Goal: Task Accomplishment & Management: Use online tool/utility

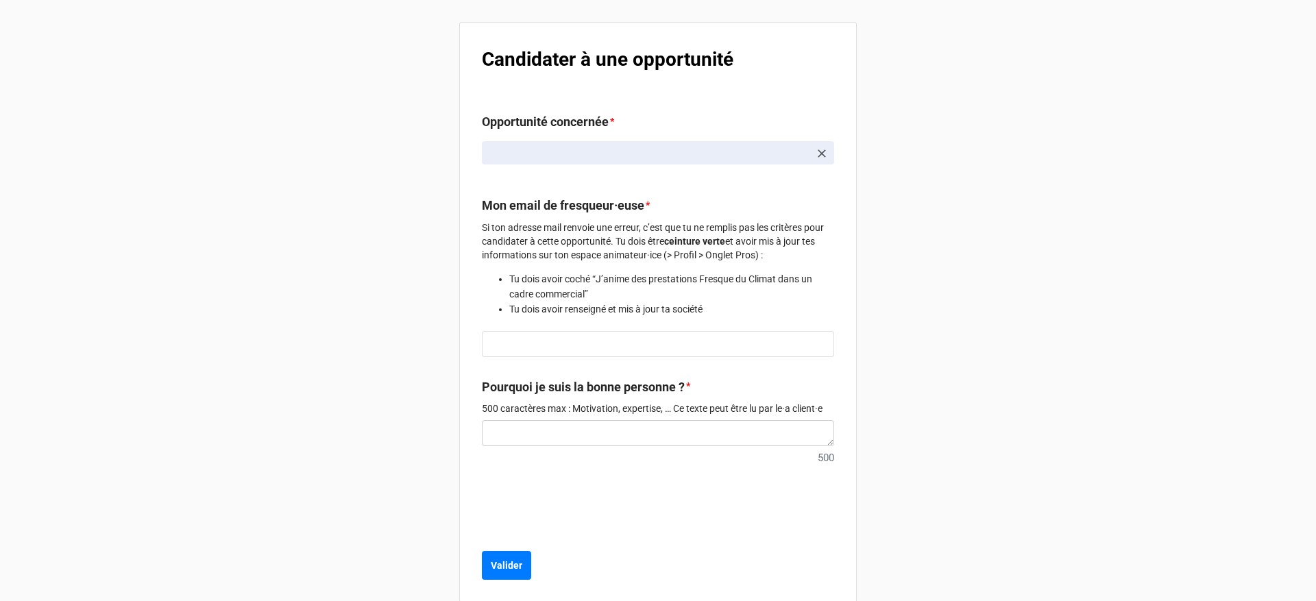
scroll to position [79, 0]
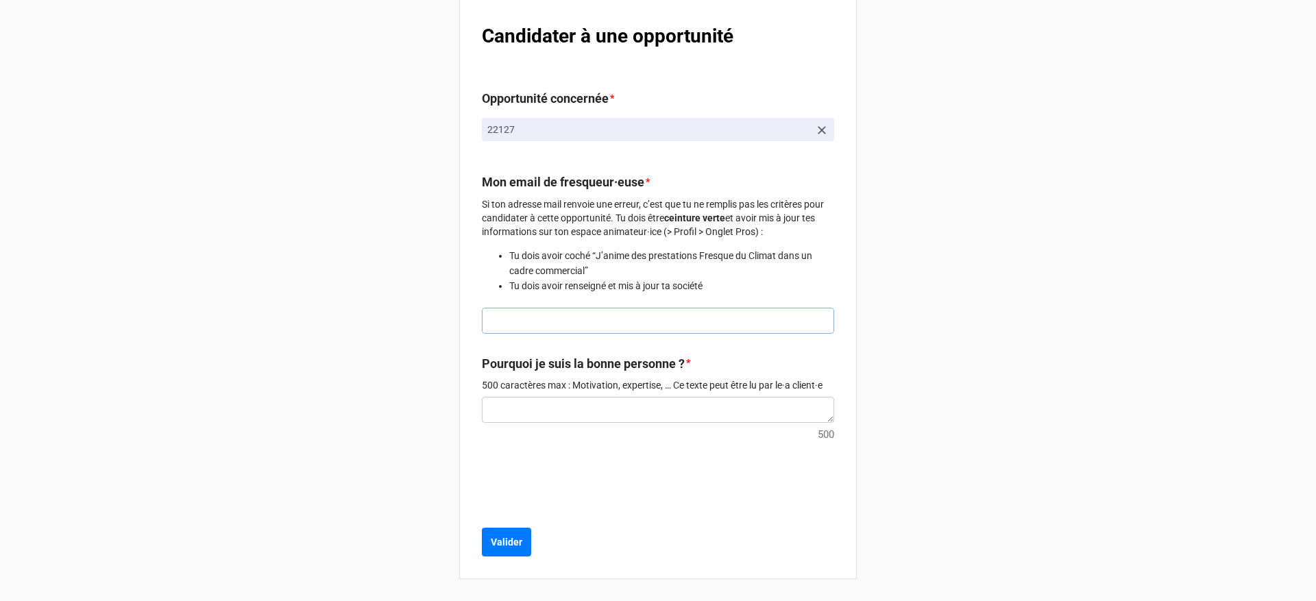
click at [527, 319] on input "text" at bounding box center [658, 321] width 352 height 26
click at [852, 322] on div "Candidater à une opportunité Opportunité concernée * 22127 Mon email de fresque…" at bounding box center [657, 289] width 397 height 580
click at [814, 320] on input "text" at bounding box center [658, 321] width 352 height 26
type input "francois.membre@hotmail.com"
click at [516, 545] on b "Valider" at bounding box center [507, 542] width 32 height 14
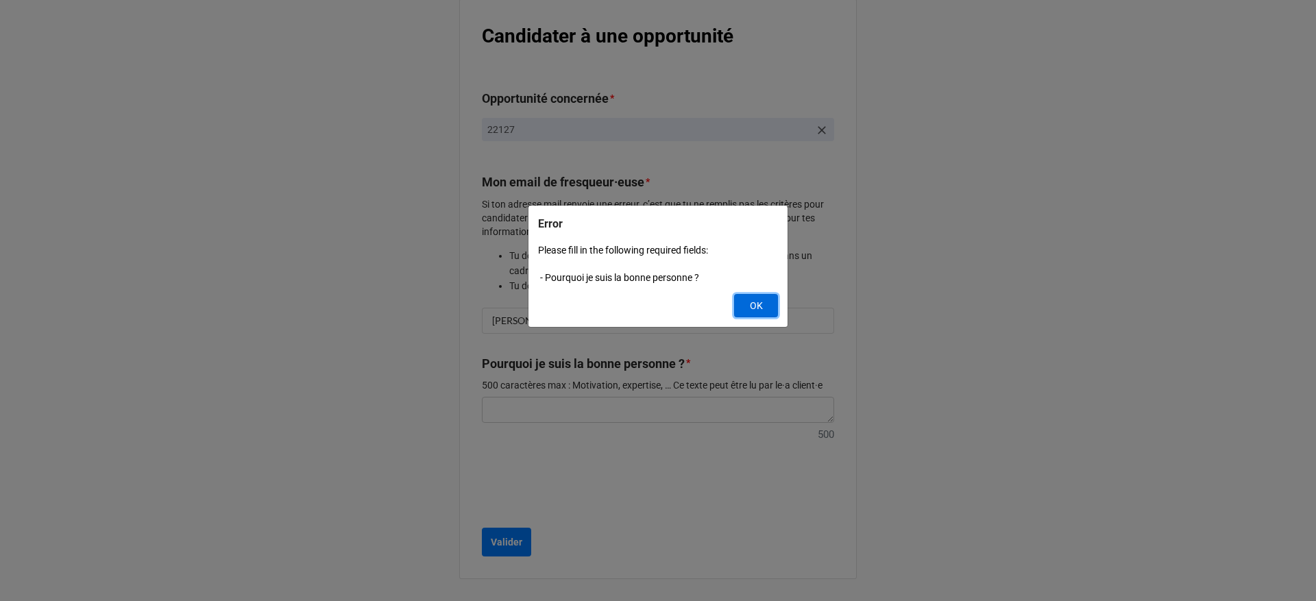
click at [744, 298] on button "OK" at bounding box center [756, 305] width 44 height 23
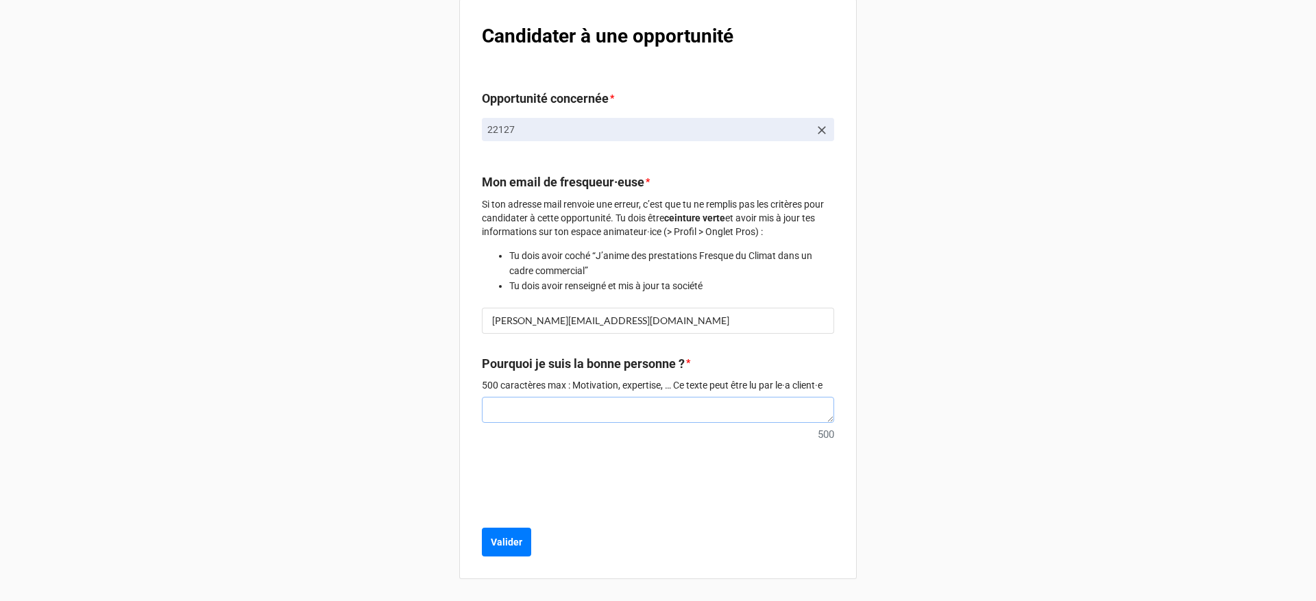
click at [628, 399] on textarea at bounding box center [658, 410] width 352 height 26
type textarea "x"
type textarea "t"
type textarea "x"
type textarea "te"
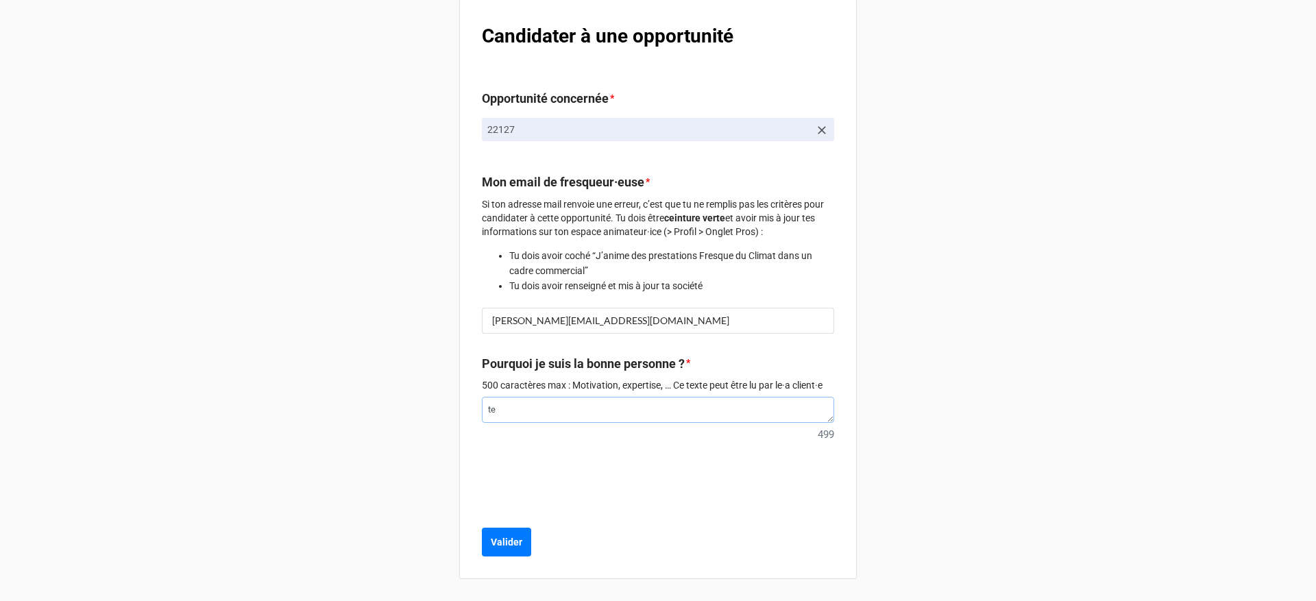
type textarea "x"
type textarea "test"
type textarea "x"
type textarea "test"
click at [510, 542] on b "Valider" at bounding box center [507, 542] width 32 height 14
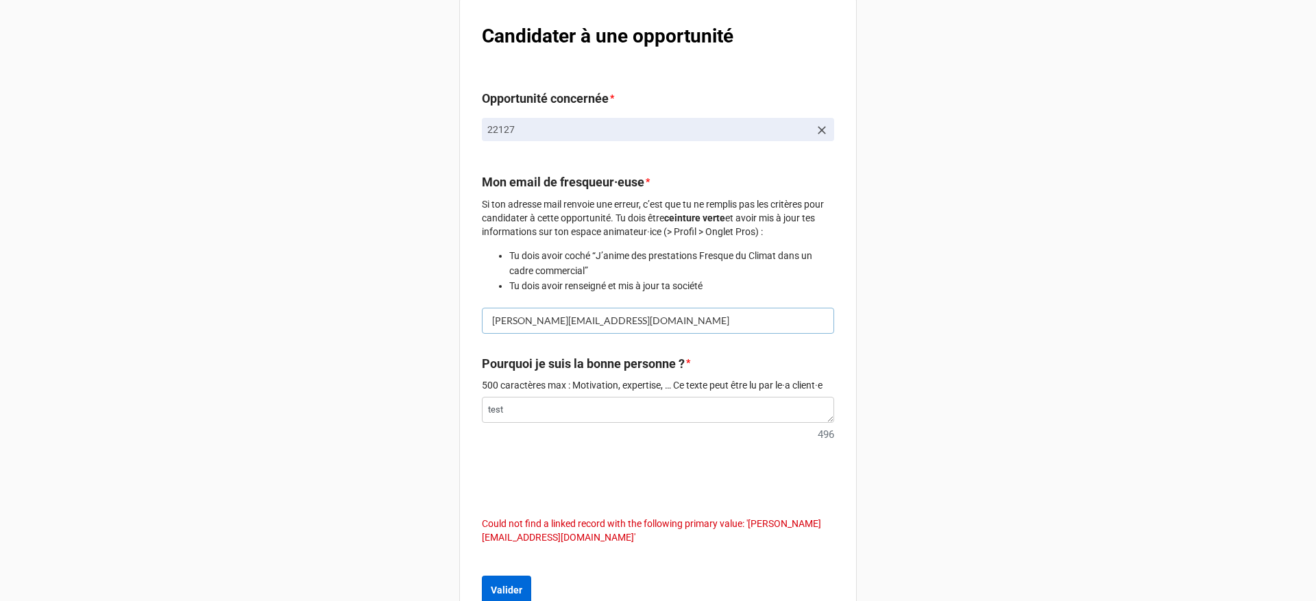
click at [630, 320] on input "francois.membre@hotmail.com" at bounding box center [658, 321] width 352 height 26
drag, startPoint x: 638, startPoint y: 323, endPoint x: 601, endPoint y: 323, distance: 37.0
click at [601, 323] on input "francois.membre@hotmail.com" at bounding box center [658, 321] width 352 height 26
type textarea "x"
type input "francois.membre@hotmail.f"
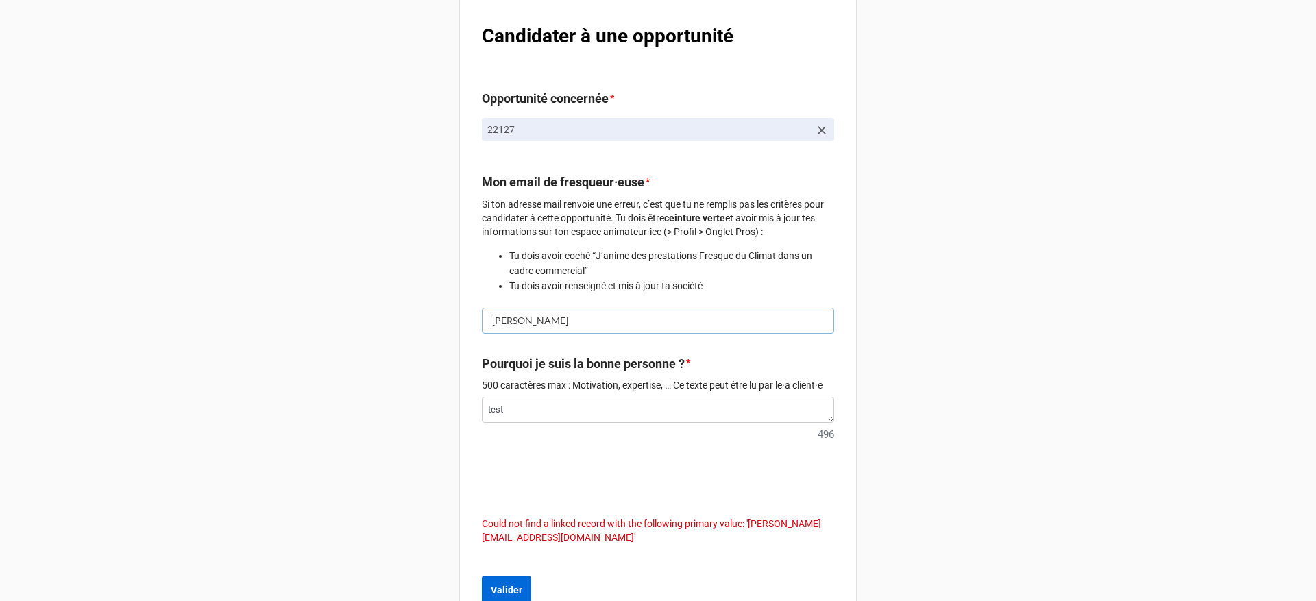
type textarea "x"
type input "francois.membre@hotmail.fr"
click at [863, 333] on div "Mon compte fresqueur.euse Candidater à une opportunité Opportunité concernée * …" at bounding box center [658, 285] width 1316 height 728
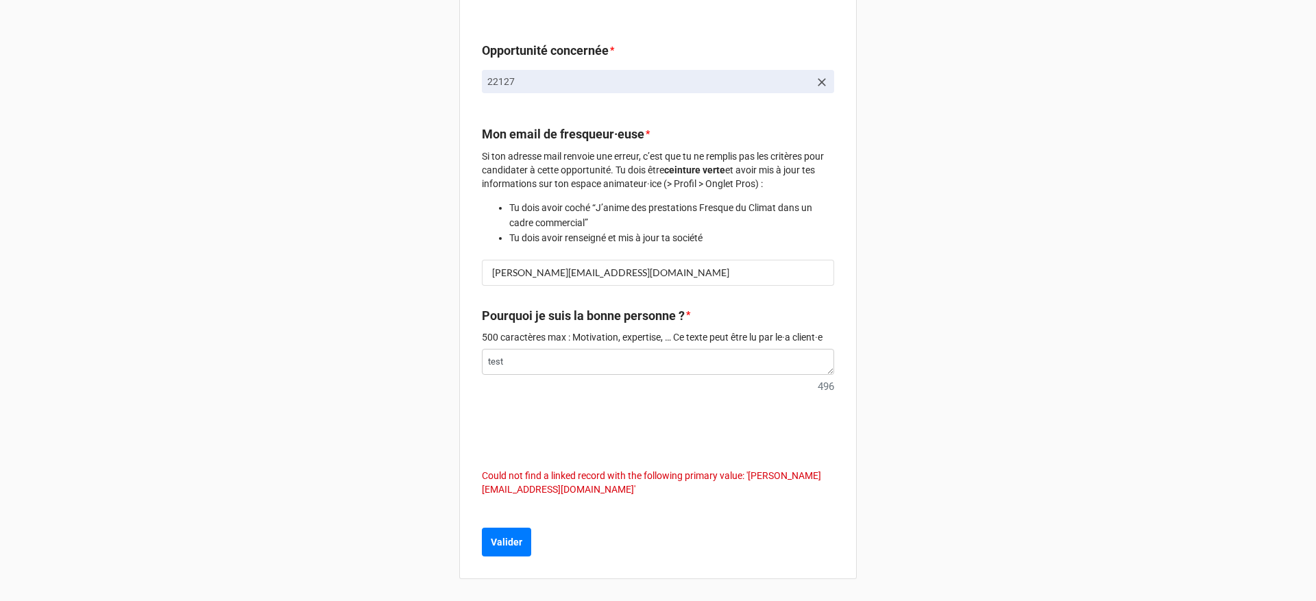
scroll to position [0, 0]
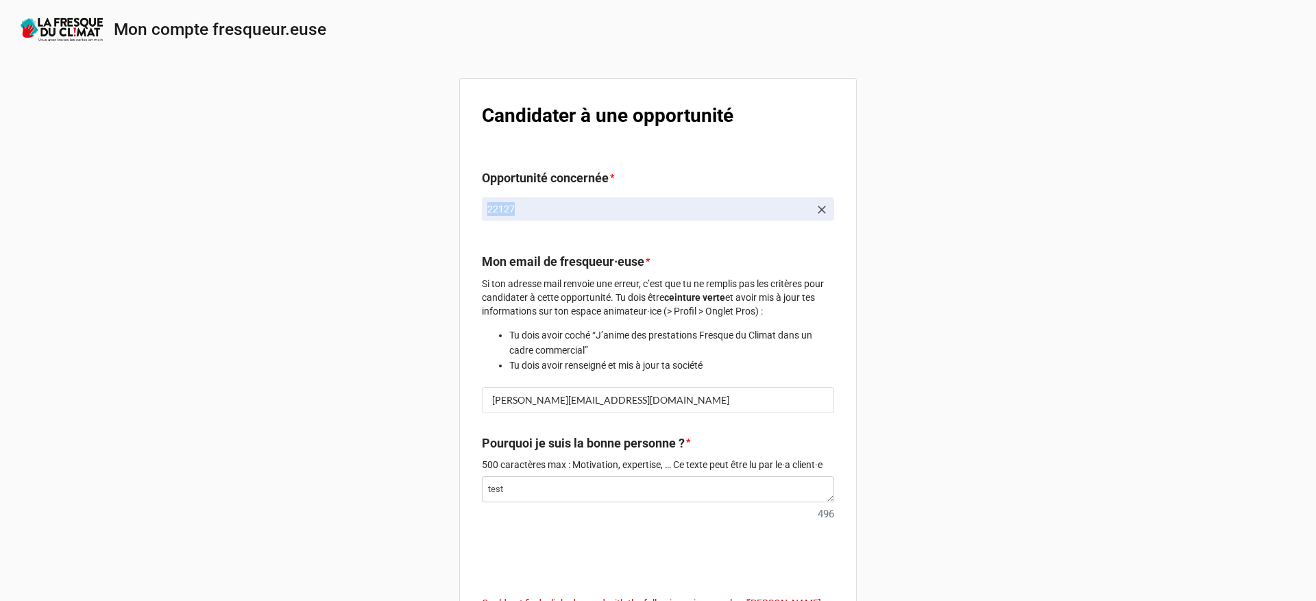
drag, startPoint x: 482, startPoint y: 210, endPoint x: 513, endPoint y: 208, distance: 30.9
click at [513, 208] on link "22127" at bounding box center [658, 208] width 352 height 23
type textarea "x"
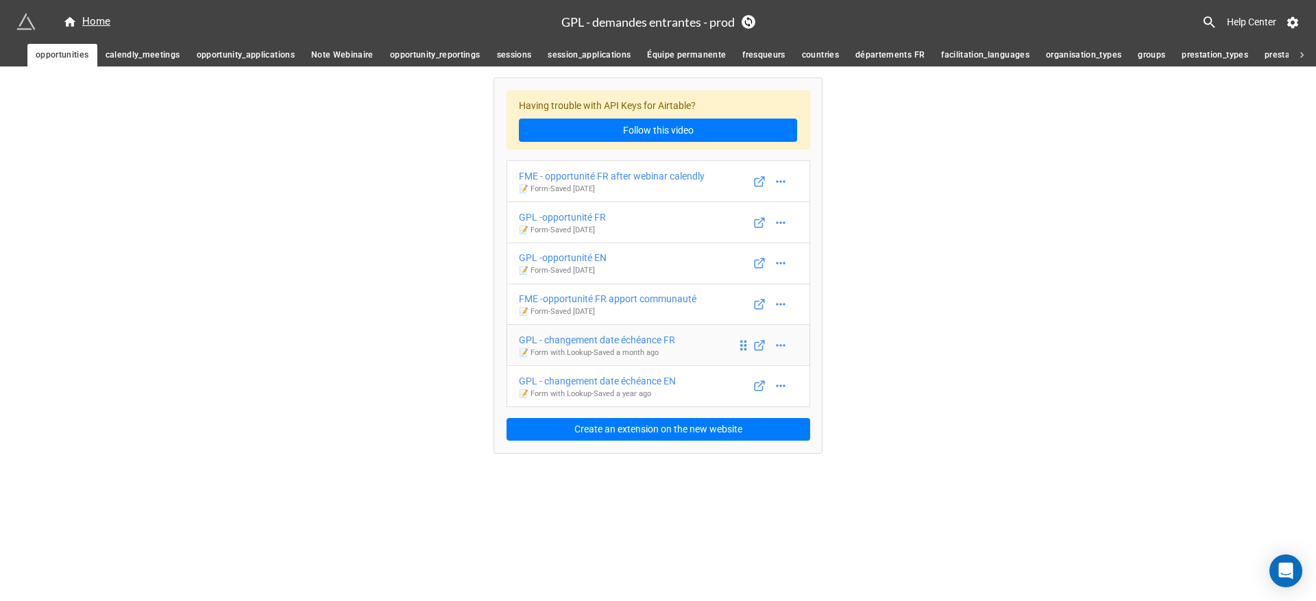
click at [572, 336] on div "GPL - changement date échéance FR" at bounding box center [597, 339] width 156 height 15
click at [761, 351] on icon at bounding box center [759, 345] width 12 height 12
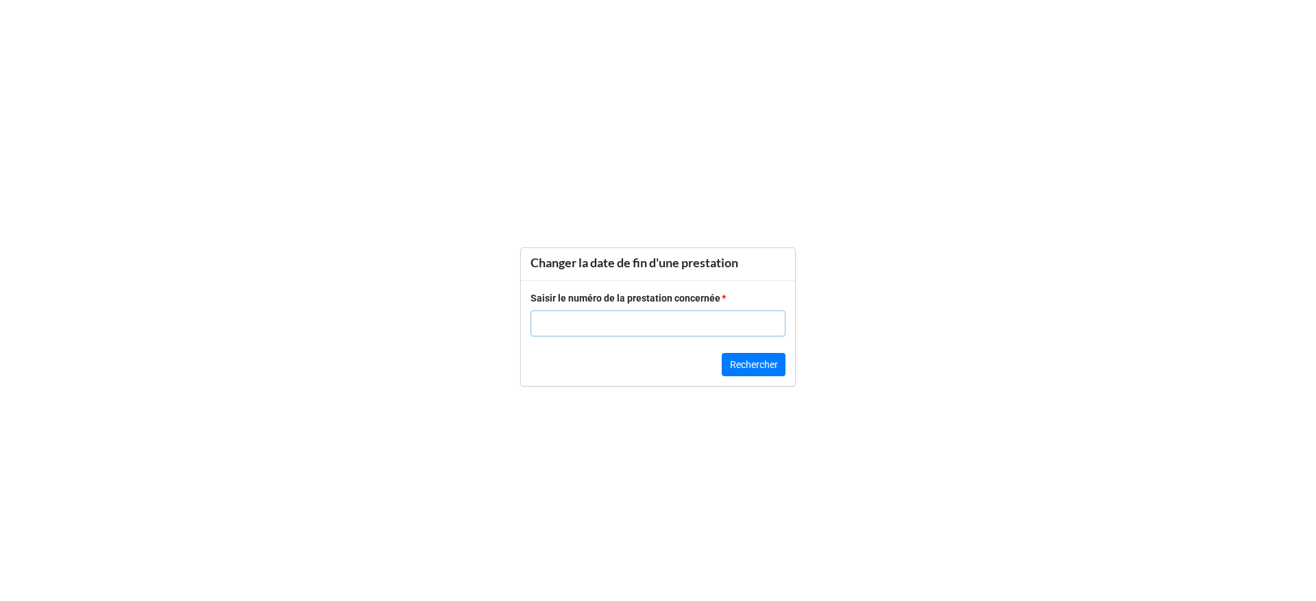
click at [667, 322] on input "text" at bounding box center [657, 323] width 255 height 26
type input "27000"
click at [775, 373] on button "Rechercher" at bounding box center [754, 364] width 64 height 23
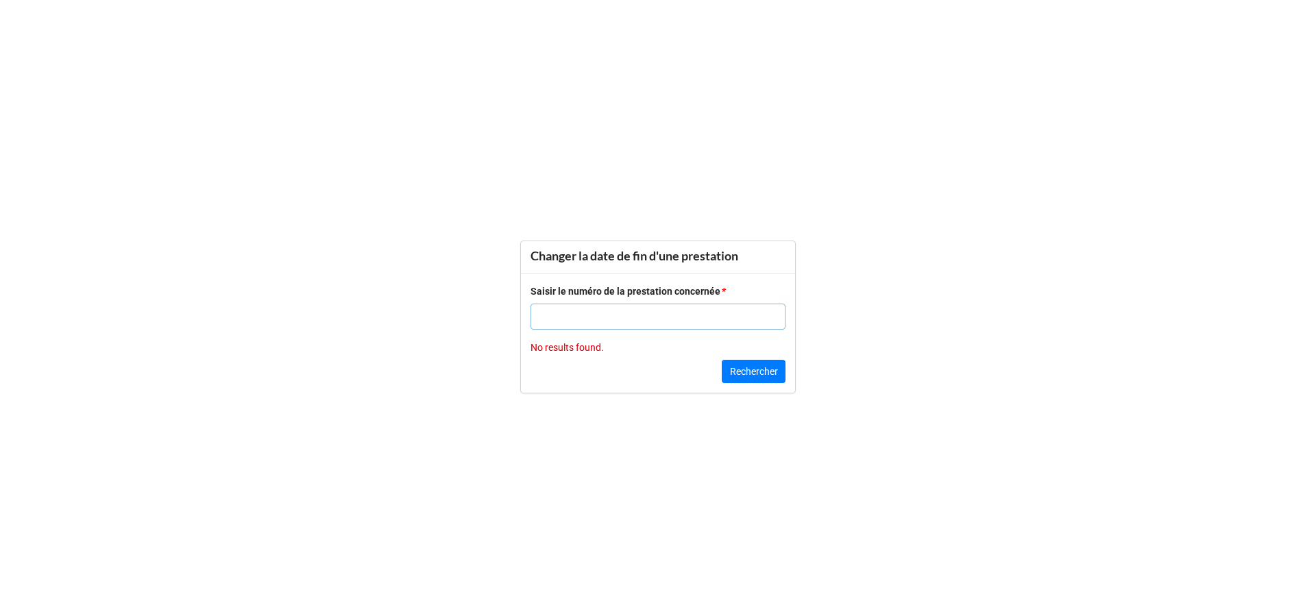
click at [599, 314] on input "text" at bounding box center [657, 317] width 255 height 26
drag, startPoint x: 564, startPoint y: 320, endPoint x: 680, endPoint y: 315, distance: 116.6
click at [598, 320] on input "text" at bounding box center [657, 317] width 255 height 26
click at [763, 377] on button "Rechercher" at bounding box center [754, 371] width 64 height 23
click at [639, 321] on input "text" at bounding box center [657, 317] width 255 height 26
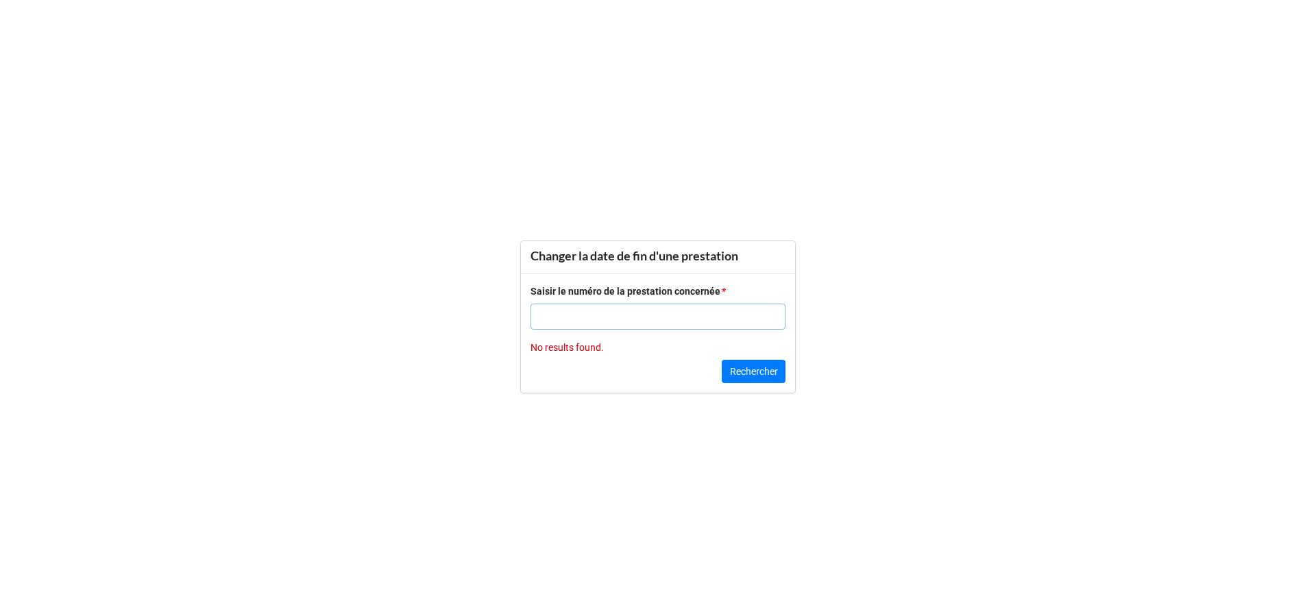
paste input "21403"
type input "21403"
click at [752, 373] on button "Rechercher" at bounding box center [754, 371] width 64 height 23
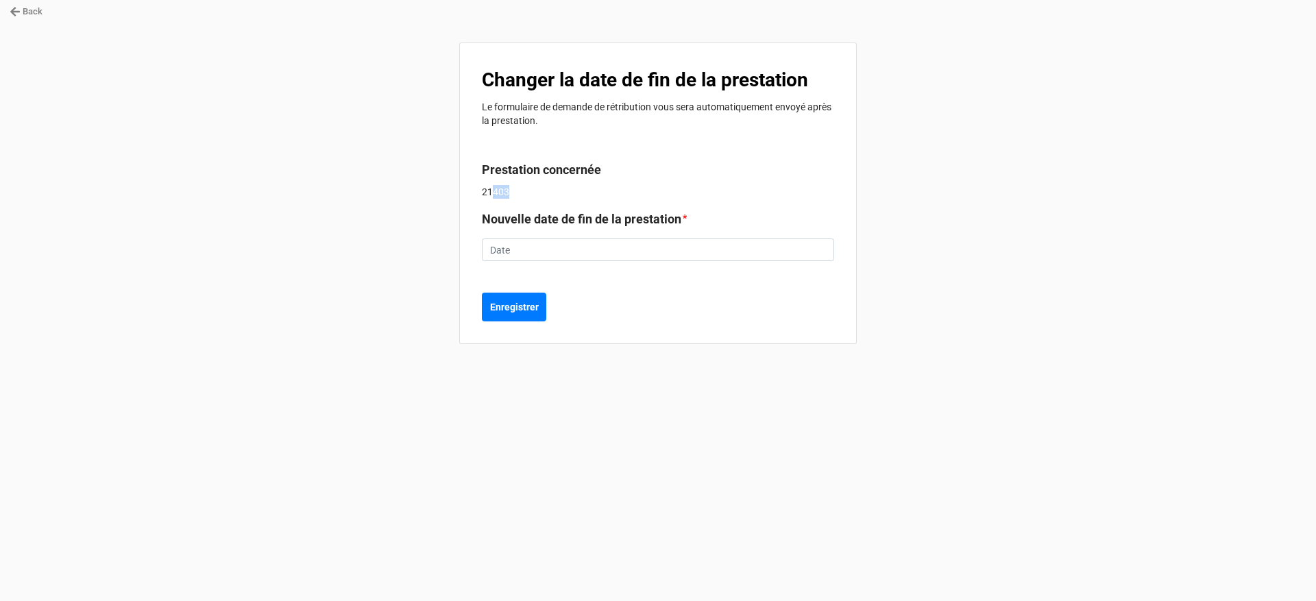
drag, startPoint x: 493, startPoint y: 195, endPoint x: 525, endPoint y: 201, distance: 32.1
click at [525, 201] on div "Changer la date de fin de la prestation Le formulaire de demande de rétribution…" at bounding box center [657, 193] width 397 height 302
drag, startPoint x: 548, startPoint y: 202, endPoint x: 552, endPoint y: 213, distance: 11.5
click at [549, 202] on div "Changer la date de fin de la prestation Le formulaire de demande de rétribution…" at bounding box center [657, 193] width 397 height 302
click at [552, 254] on input "text" at bounding box center [658, 249] width 352 height 23
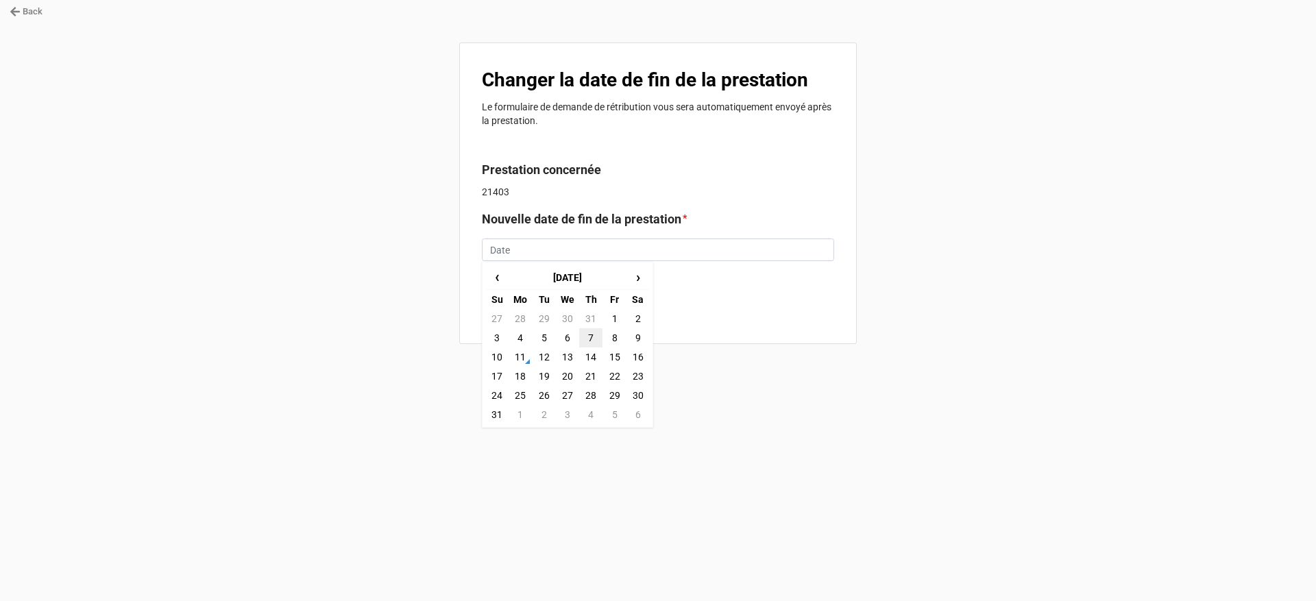
click at [590, 334] on td "7" at bounding box center [590, 337] width 23 height 19
type input "7/8/2025"
click at [825, 248] on icon at bounding box center [827, 250] width 8 height 10
